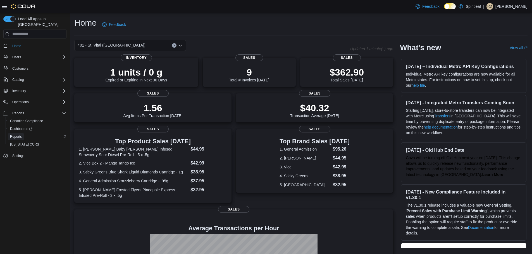
click at [17, 135] on span "Reports" at bounding box center [16, 137] width 12 height 4
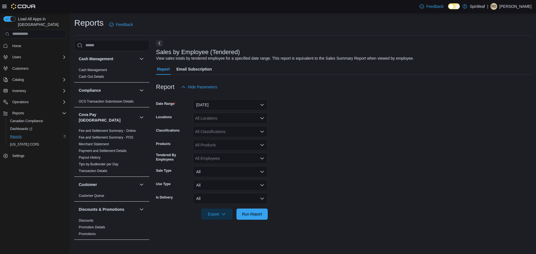
click at [248, 117] on div "All Locations" at bounding box center [230, 118] width 75 height 11
type input "***"
click at [250, 128] on span "401 - St. Vital ([GEOGRAPHIC_DATA])" at bounding box center [247, 128] width 68 height 6
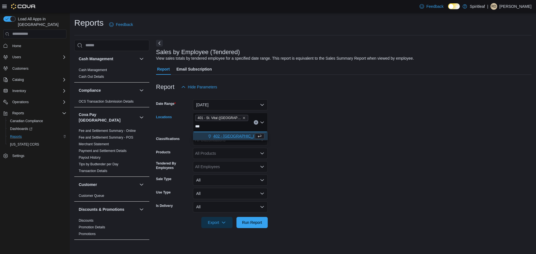
type input "***"
click at [236, 138] on span "402 - [GEOGRAPHIC_DATA] ([GEOGRAPHIC_DATA])" at bounding box center [260, 136] width 95 height 6
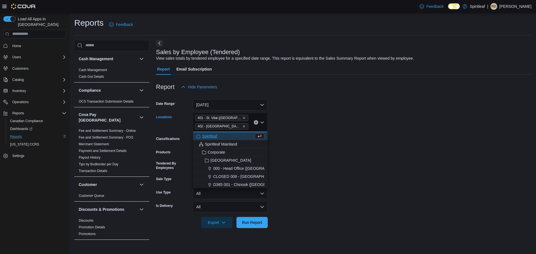
click at [354, 152] on form "Date Range [DATE] Locations [STREET_ADDRESS] 402 - [GEOGRAPHIC_DATA] ([GEOGRAPH…" at bounding box center [344, 161] width 376 height 136
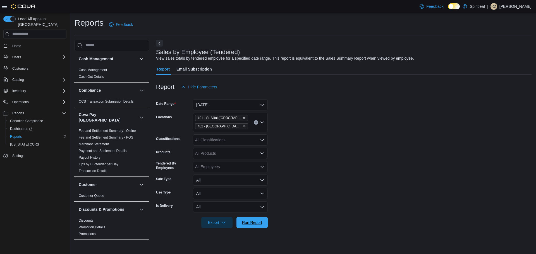
click at [259, 222] on span "Run Report" at bounding box center [252, 223] width 20 height 6
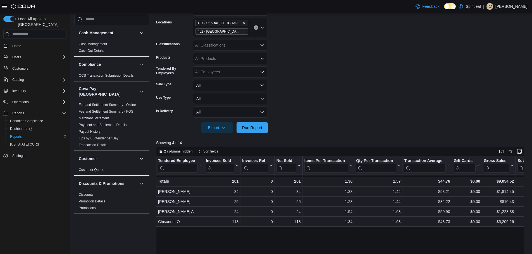
scroll to position [28, 0]
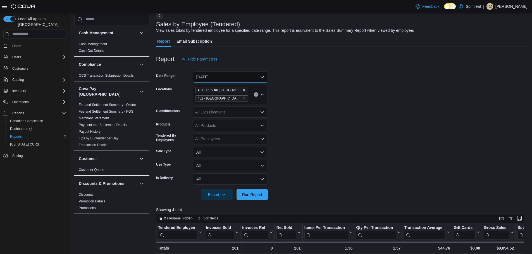
click at [232, 77] on button "[DATE]" at bounding box center [230, 76] width 75 height 11
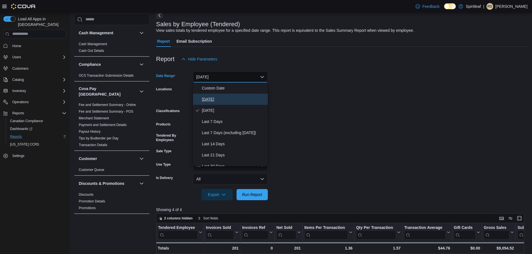
click at [224, 102] on span "[DATE]" at bounding box center [234, 99] width 64 height 7
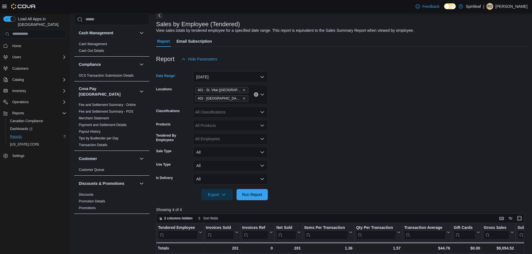
click at [338, 154] on form "Date Range [DATE] Locations [STREET_ADDRESS] 402 - [GEOGRAPHIC_DATA] ([GEOGRAPH…" at bounding box center [342, 133] width 372 height 136
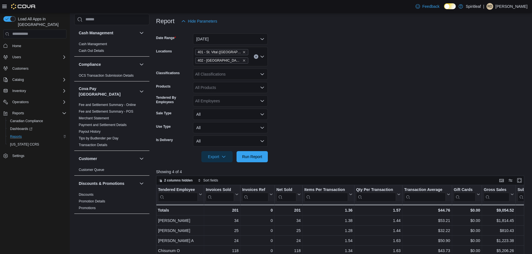
scroll to position [112, 0]
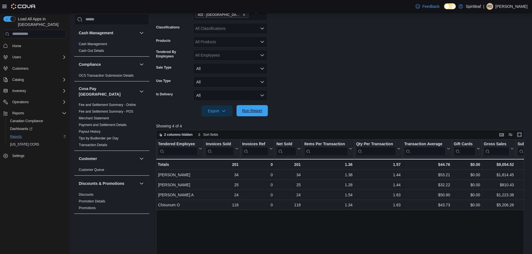
click at [253, 110] on span "Run Report" at bounding box center [252, 111] width 20 height 6
